Goal: Check status: Check status

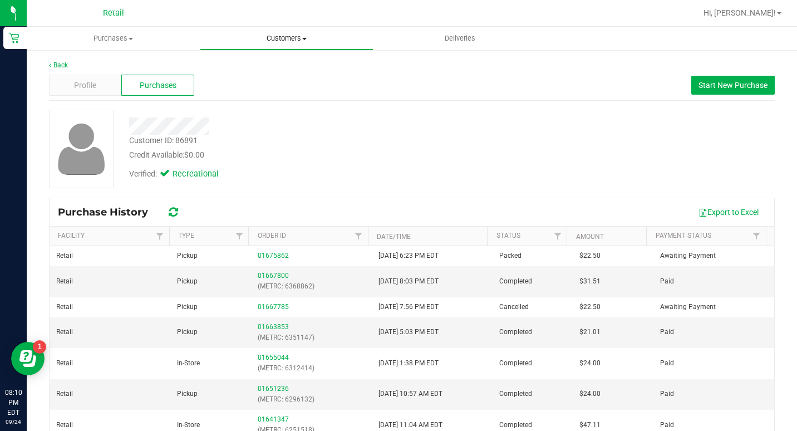
drag, startPoint x: 309, startPoint y: 38, endPoint x: 304, endPoint y: 48, distance: 11.7
click at [309, 38] on span "Customers" at bounding box center [286, 38] width 172 height 10
click at [285, 68] on li "All customers" at bounding box center [286, 67] width 173 height 13
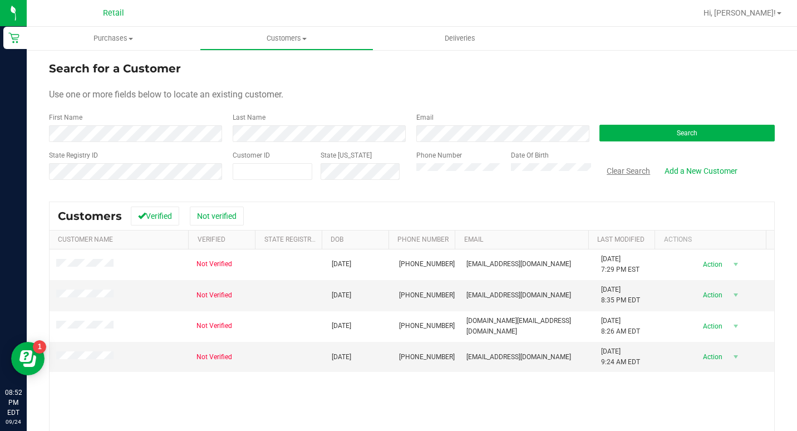
click at [614, 168] on button "Clear Search" at bounding box center [628, 170] width 58 height 19
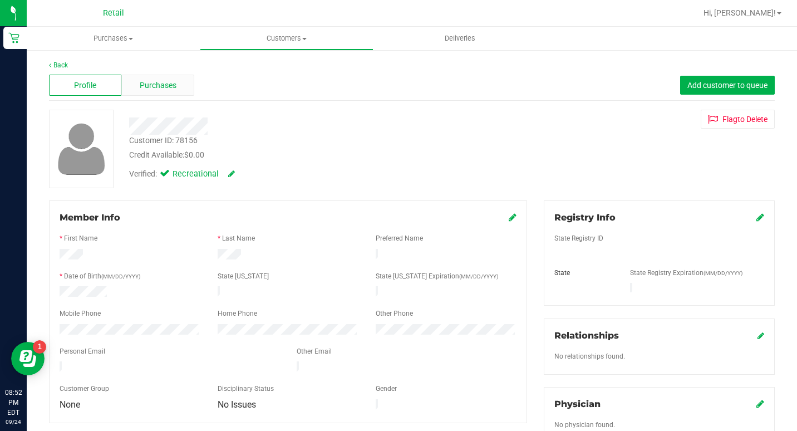
click at [144, 90] on span "Purchases" at bounding box center [158, 86] width 37 height 12
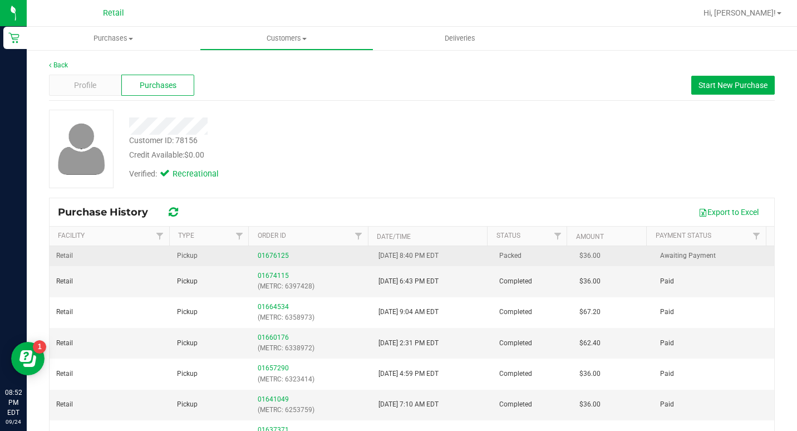
click at [252, 255] on td "01676125" at bounding box center [311, 256] width 121 height 20
